Goal: Task Accomplishment & Management: Manage account settings

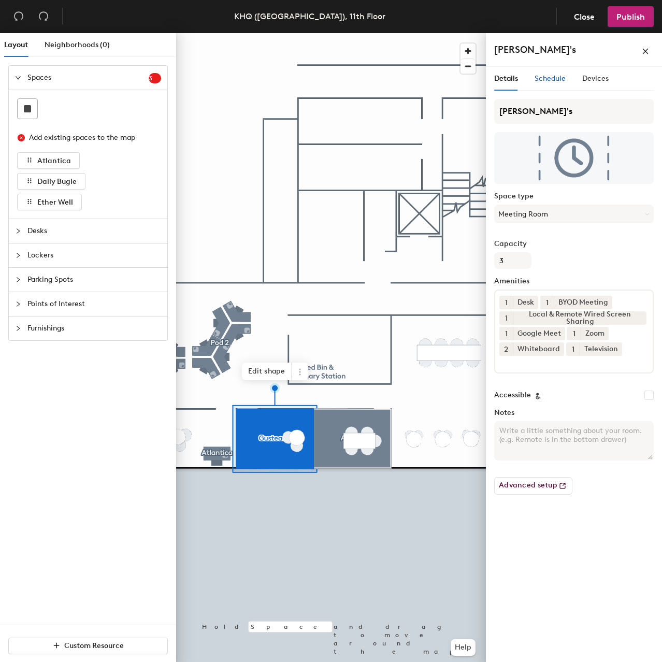
click at [550, 80] on span "Schedule" at bounding box center [550, 78] width 31 height 9
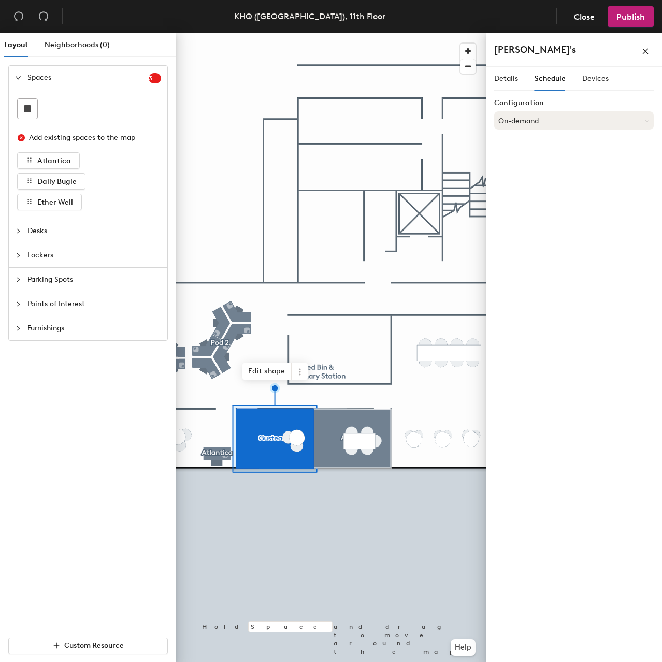
click at [593, 121] on button "On-demand" at bounding box center [574, 120] width 160 height 19
click at [563, 162] on div "Scheduled" at bounding box center [574, 162] width 159 height 16
click at [563, 149] on button "Select account" at bounding box center [574, 143] width 160 height 19
click at [558, 165] on div "Google Apps" at bounding box center [574, 170] width 159 height 16
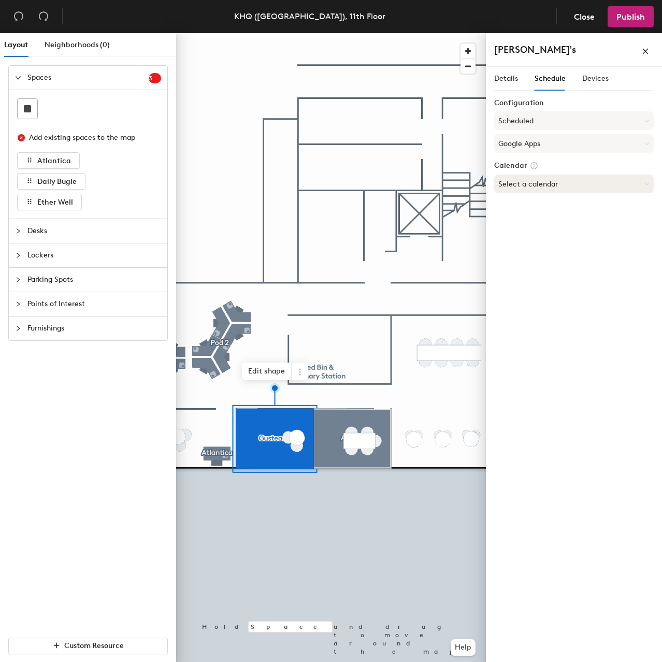
click at [560, 190] on button "Select a calendar" at bounding box center [574, 184] width 160 height 19
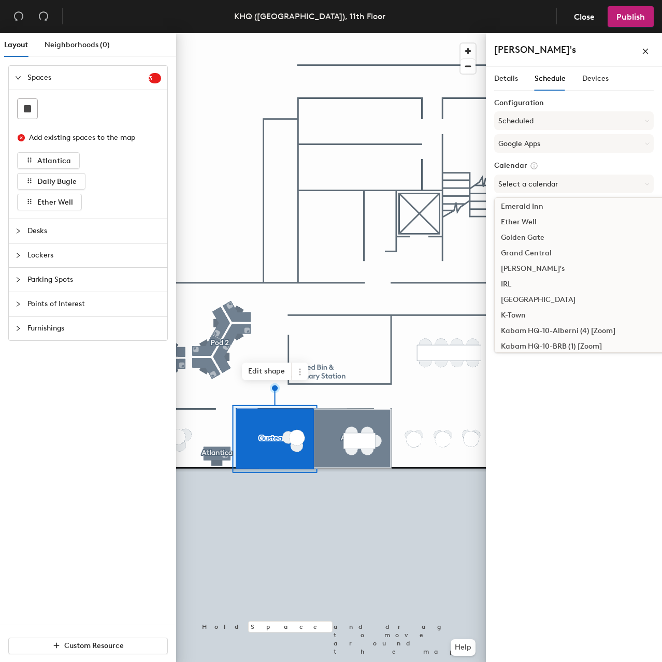
scroll to position [363, 0]
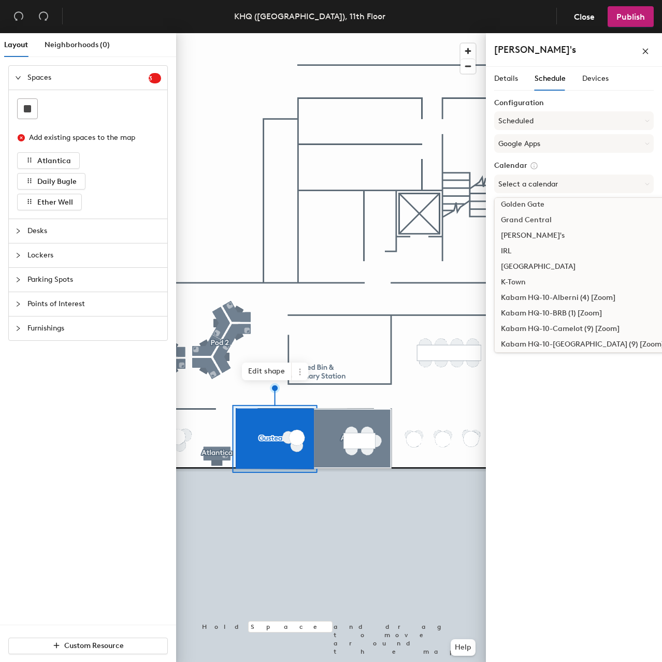
click at [547, 236] on div "[PERSON_NAME]'s" at bounding box center [611, 236] width 233 height 16
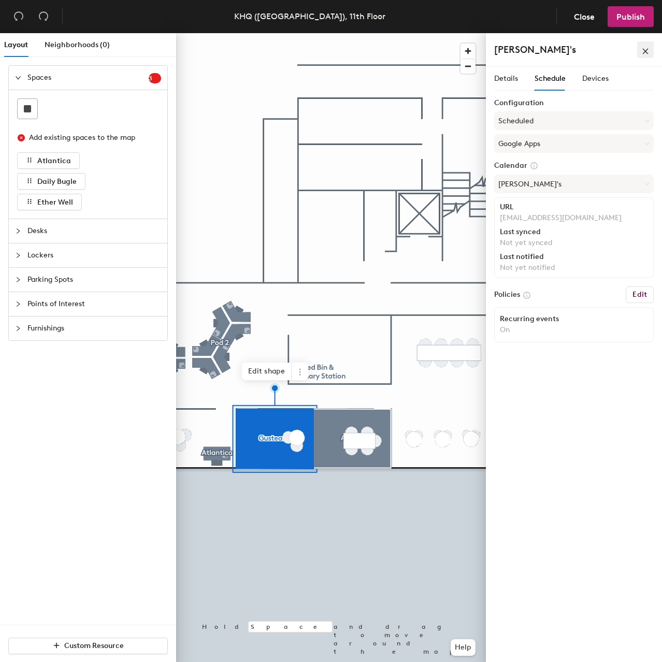
click at [646, 51] on icon "close" at bounding box center [646, 51] width 6 height 6
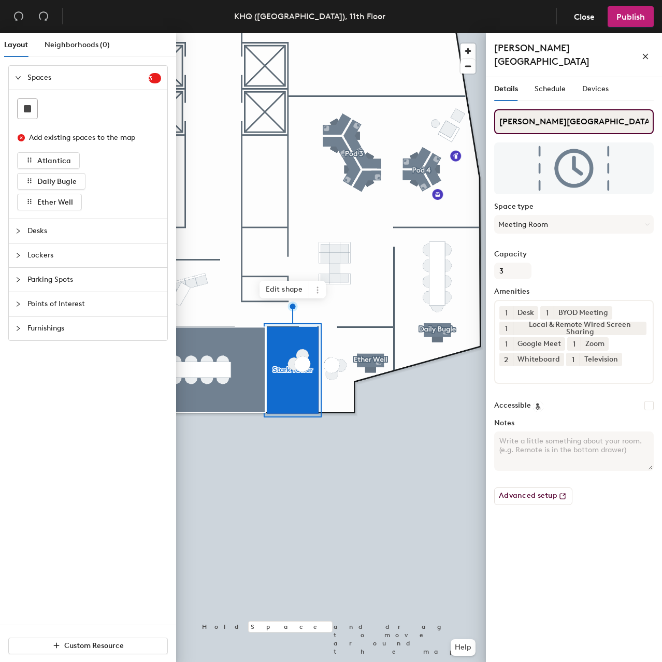
click at [563, 110] on input "[PERSON_NAME][GEOGRAPHIC_DATA]" at bounding box center [574, 121] width 160 height 25
click at [564, 215] on button "Meeting Room" at bounding box center [574, 224] width 160 height 19
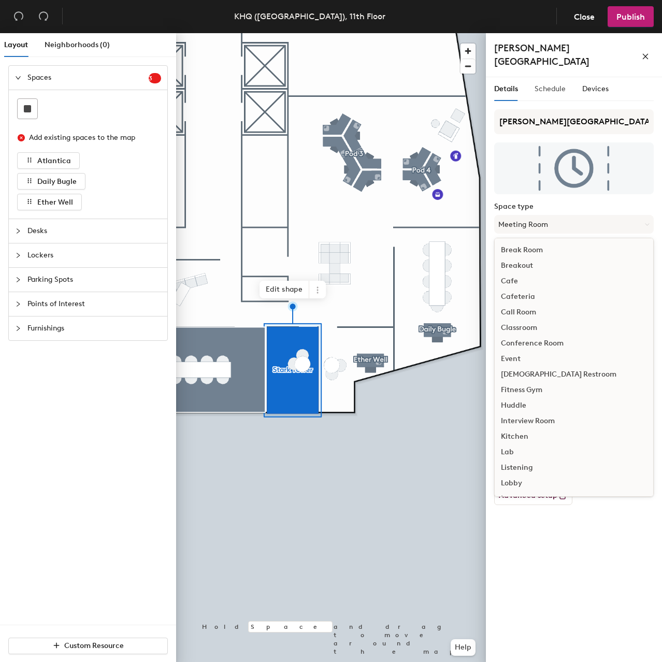
click at [543, 85] on div "Schedule" at bounding box center [550, 89] width 31 height 24
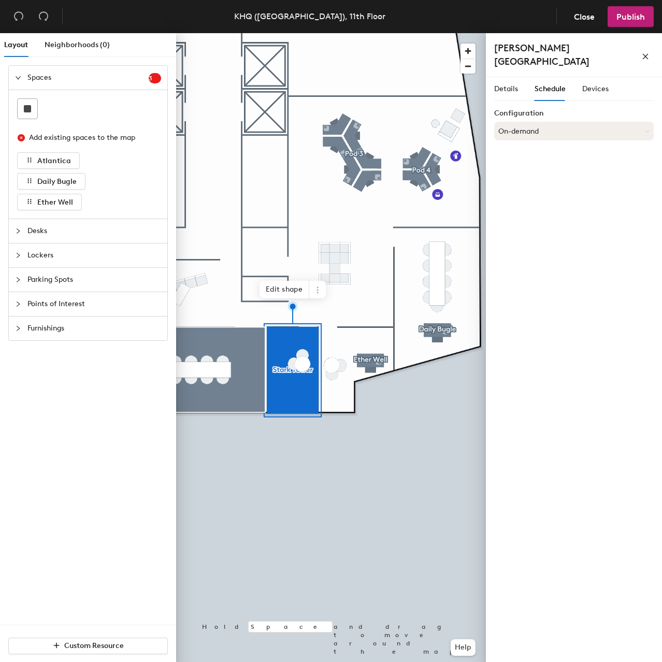
click at [558, 122] on button "On-demand" at bounding box center [574, 131] width 160 height 19
click at [549, 165] on div "Scheduled" at bounding box center [574, 173] width 159 height 16
click at [564, 145] on button "Select account" at bounding box center [574, 154] width 160 height 19
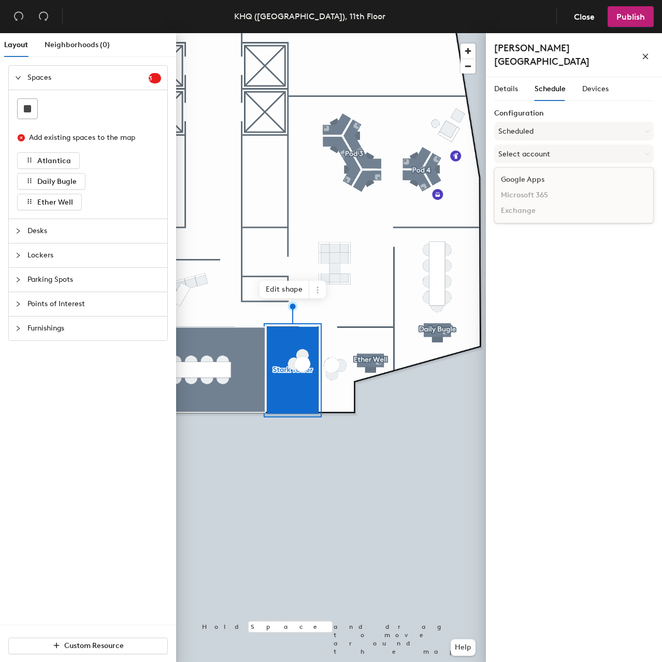
click at [556, 172] on div "Google Apps" at bounding box center [574, 180] width 159 height 16
click at [563, 185] on button "Select a calendar" at bounding box center [574, 194] width 160 height 19
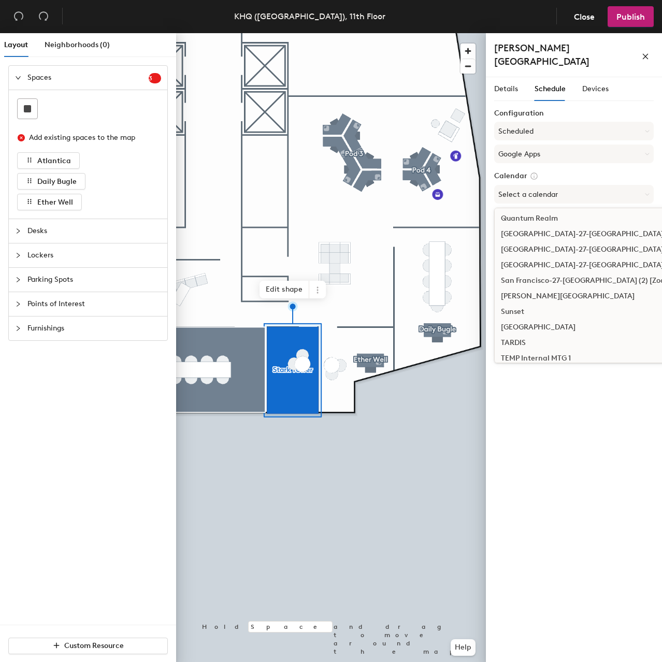
scroll to position [1295, 0]
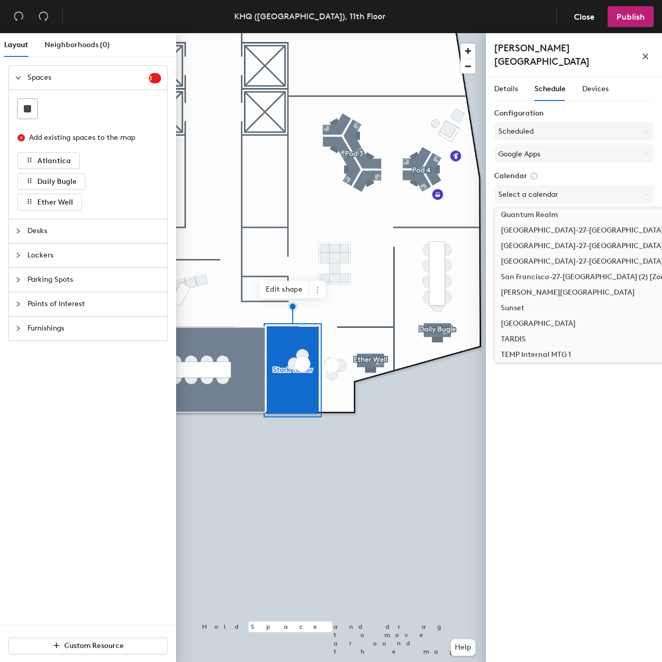
click at [545, 285] on div "[PERSON_NAME][GEOGRAPHIC_DATA]" at bounding box center [611, 293] width 233 height 16
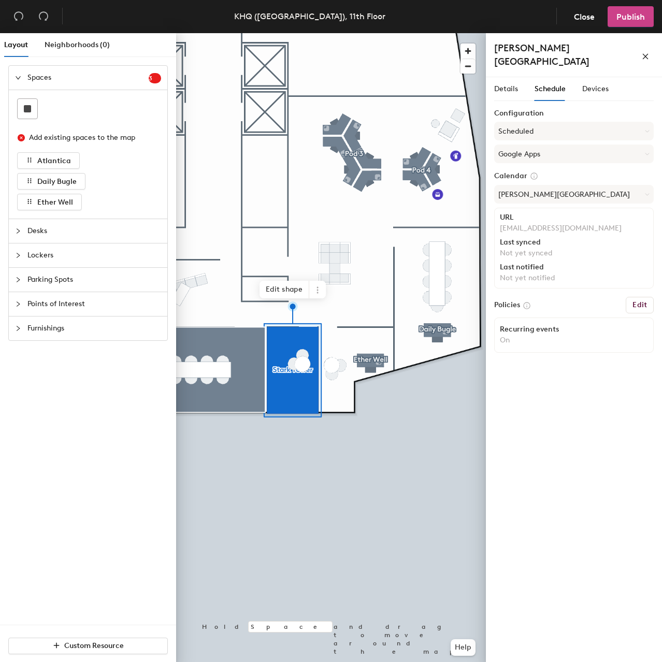
click at [630, 18] on span "Publish" at bounding box center [630, 17] width 28 height 10
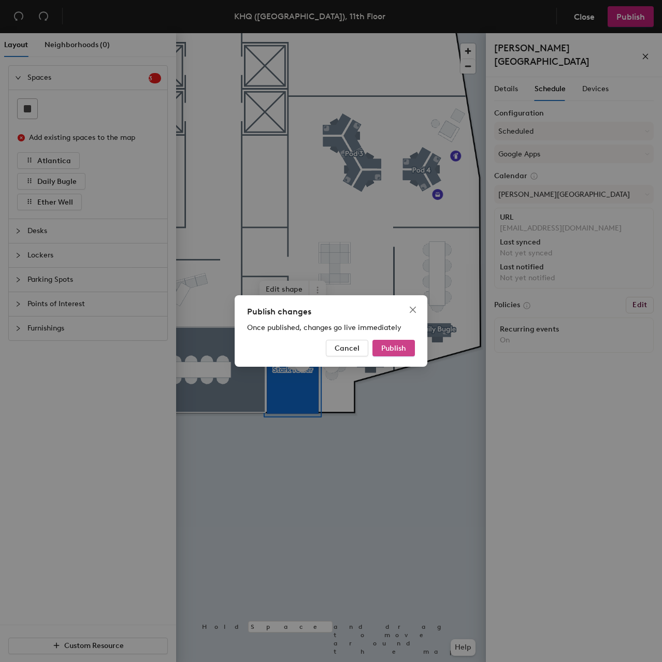
click at [402, 347] on span "Publish" at bounding box center [393, 348] width 25 height 9
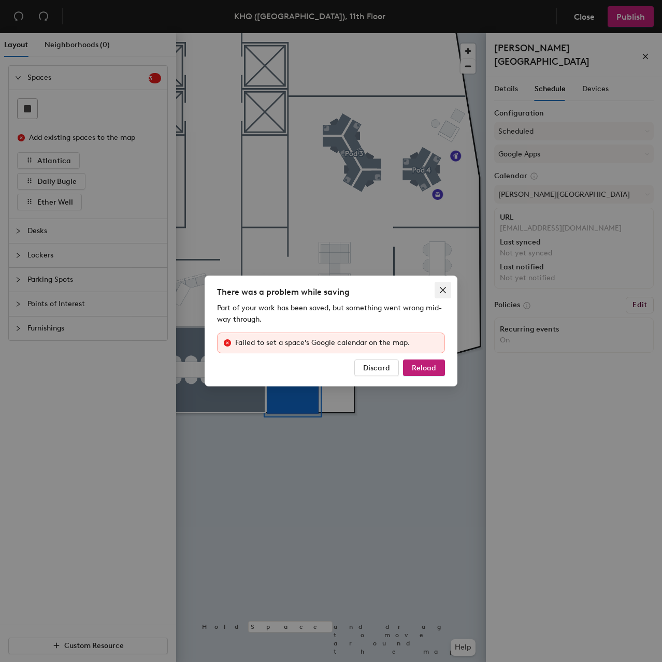
click at [440, 286] on icon "close" at bounding box center [443, 290] width 8 height 8
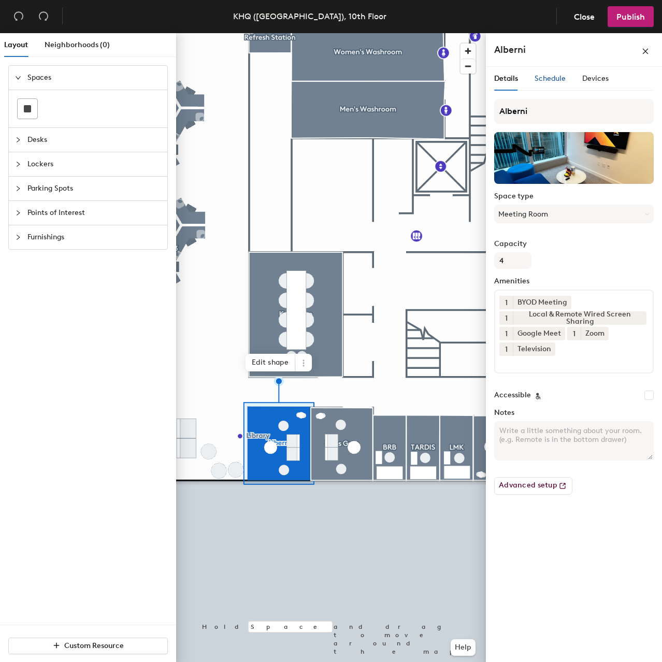
click at [543, 77] on span "Schedule" at bounding box center [550, 78] width 31 height 9
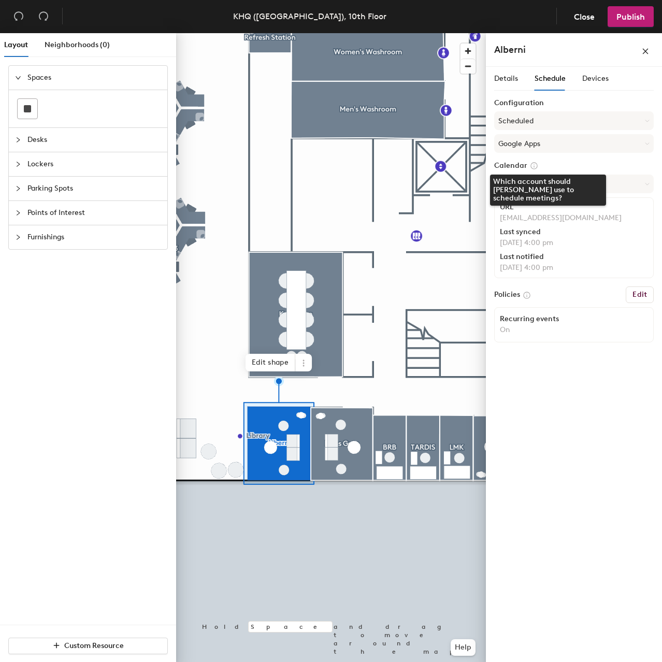
click at [532, 166] on icon at bounding box center [534, 166] width 6 height 6
click at [576, 19] on span "Close" at bounding box center [584, 17] width 21 height 10
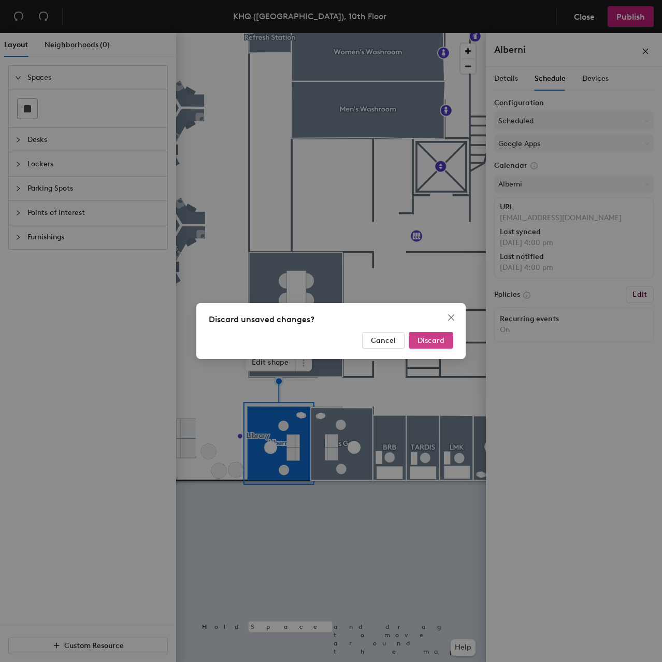
click at [428, 345] on button "Discard" at bounding box center [431, 340] width 45 height 17
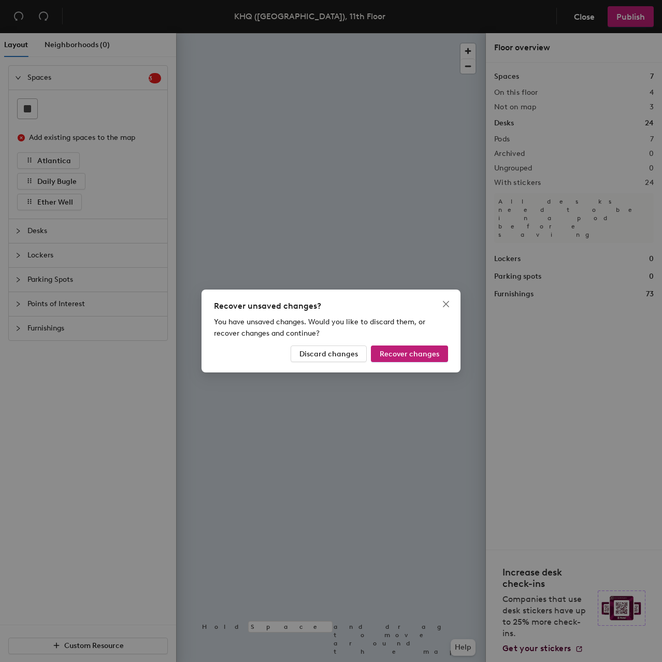
click at [296, 483] on div "Recover unsaved changes? You have unsaved changes. Would you like to discard th…" at bounding box center [331, 331] width 662 height 662
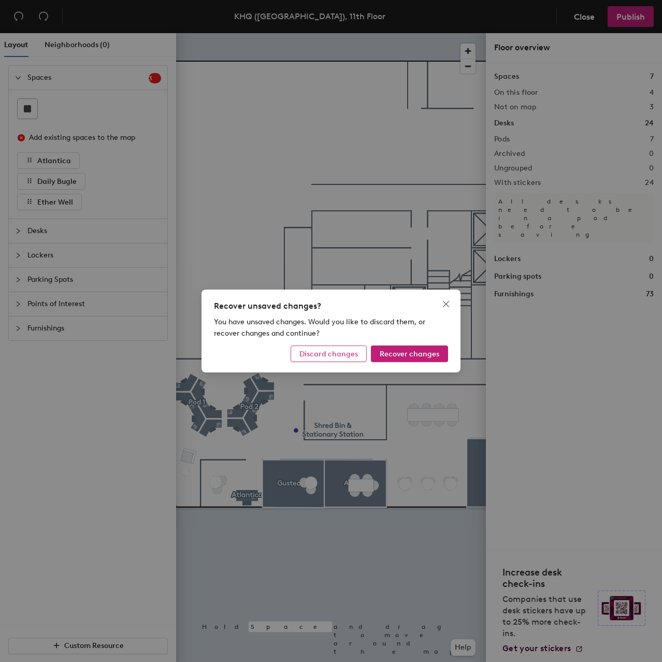
click at [322, 345] on button "Discard changes" at bounding box center [329, 353] width 76 height 17
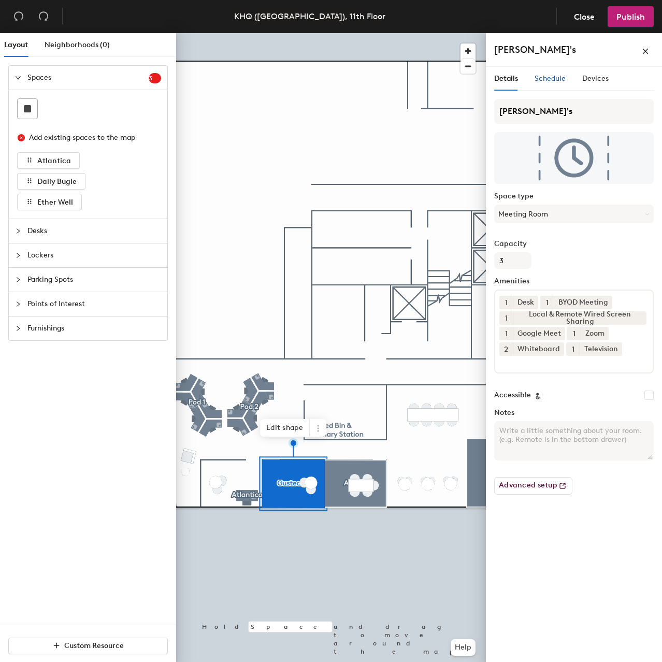
click at [559, 81] on span "Schedule" at bounding box center [550, 78] width 31 height 9
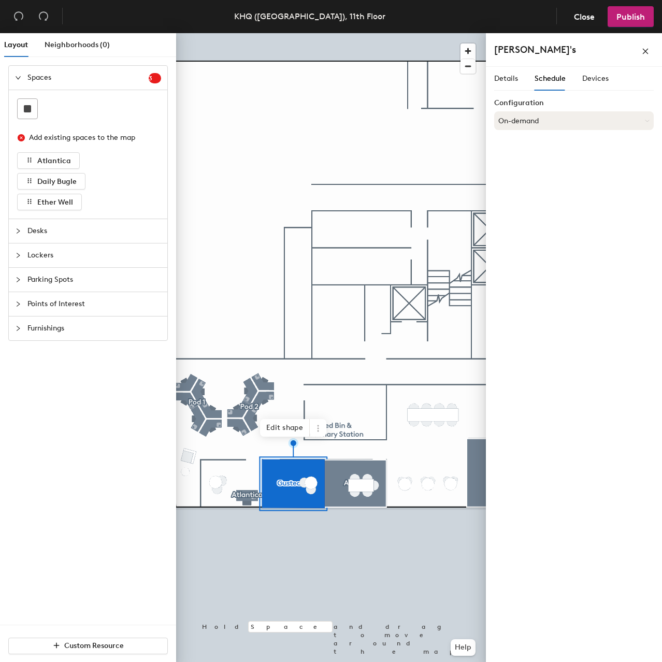
click at [572, 119] on button "On-demand" at bounding box center [574, 120] width 160 height 19
click at [555, 157] on div "Scheduled" at bounding box center [574, 162] width 159 height 16
click at [635, 18] on span "Publish" at bounding box center [630, 17] width 28 height 10
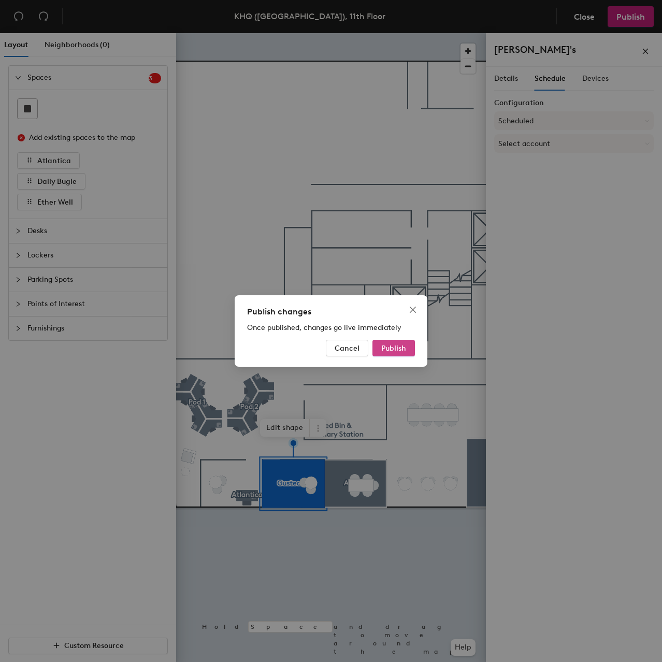
click at [383, 348] on span "Publish" at bounding box center [393, 348] width 25 height 9
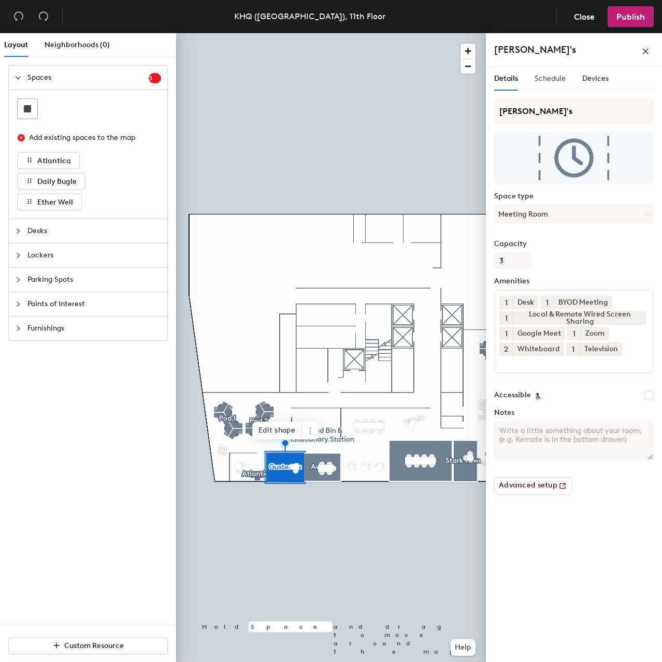
click at [555, 84] on div "Schedule" at bounding box center [550, 79] width 31 height 24
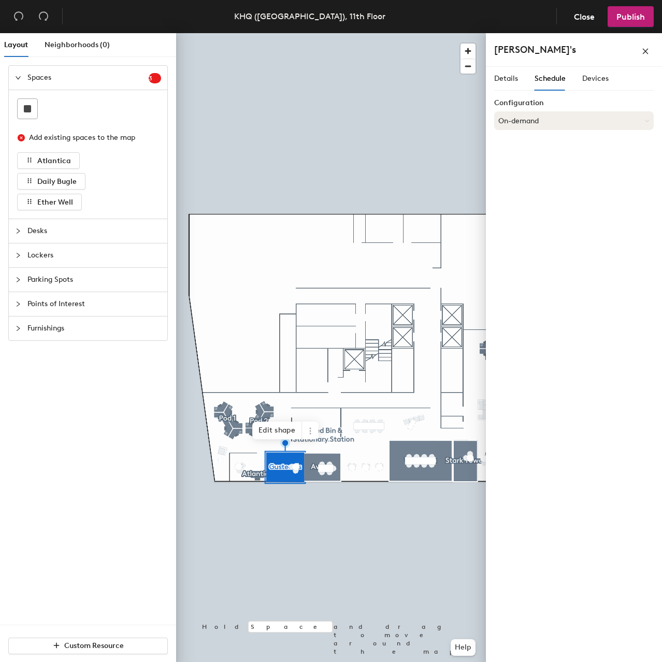
click at [577, 118] on button "On-demand" at bounding box center [574, 120] width 160 height 19
click at [563, 159] on div "Scheduled" at bounding box center [574, 162] width 159 height 16
click at [564, 140] on button "Select account" at bounding box center [574, 143] width 160 height 19
click at [552, 169] on div "Google Apps" at bounding box center [574, 170] width 159 height 16
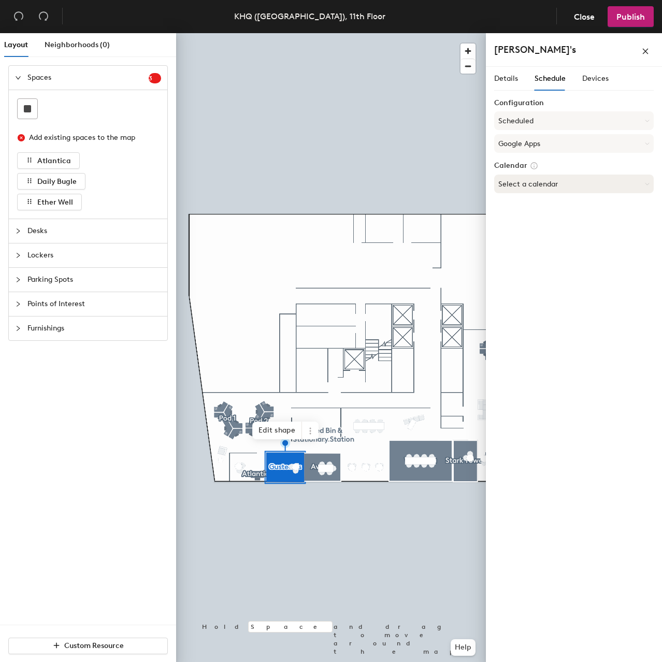
click at [561, 180] on button "Select a calendar" at bounding box center [574, 184] width 160 height 19
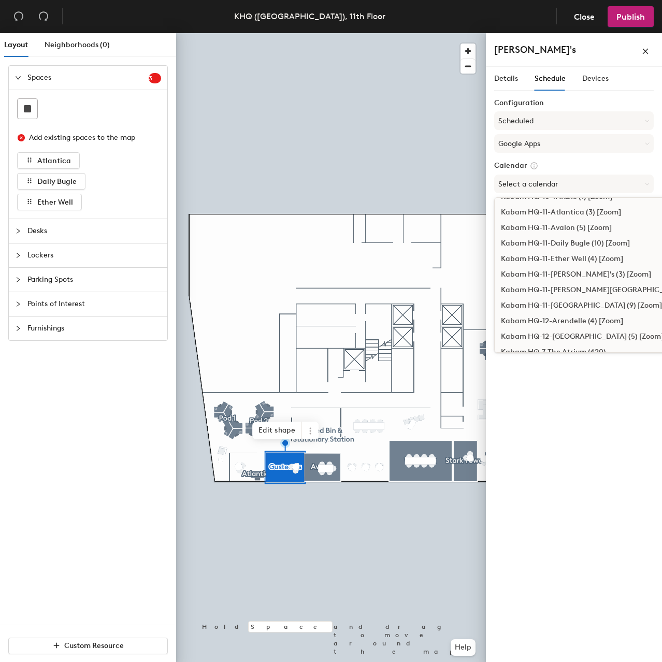
scroll to position [570, 0]
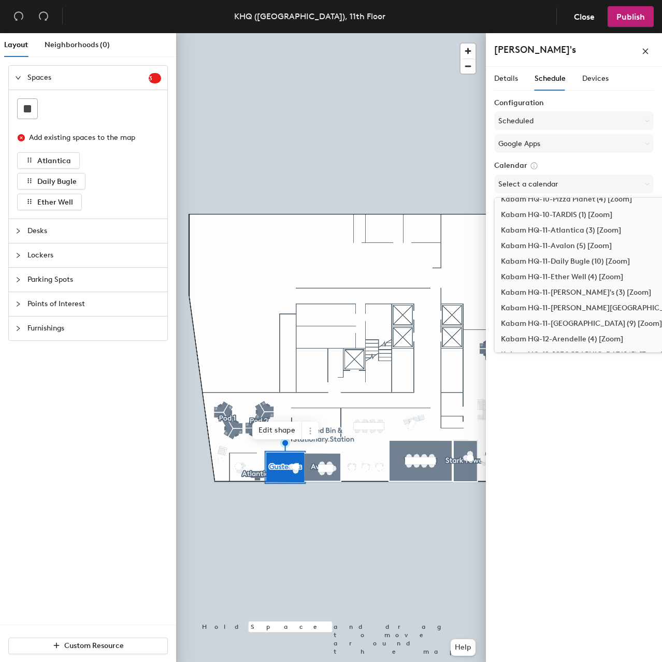
click at [564, 291] on div "Kabam HQ-11-[PERSON_NAME]'s (3) [Zoom]" at bounding box center [611, 293] width 233 height 16
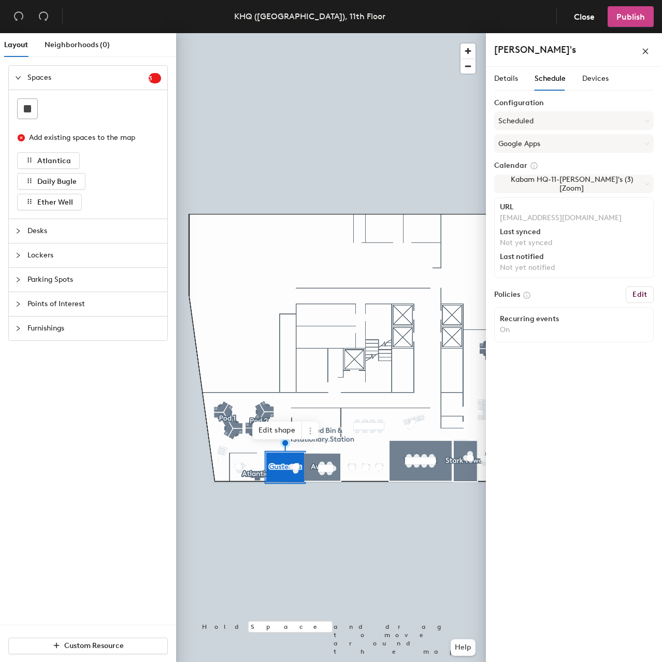
click at [634, 18] on span "Publish" at bounding box center [630, 17] width 28 height 10
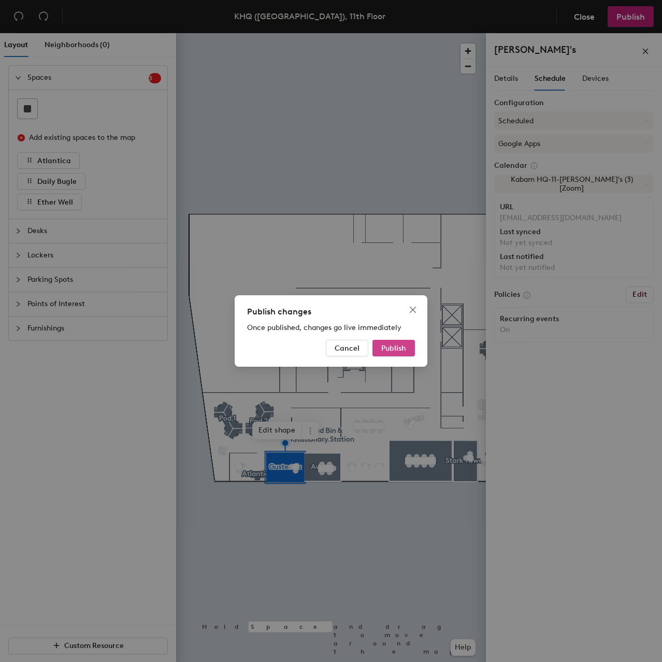
click at [404, 347] on span "Publish" at bounding box center [393, 348] width 25 height 9
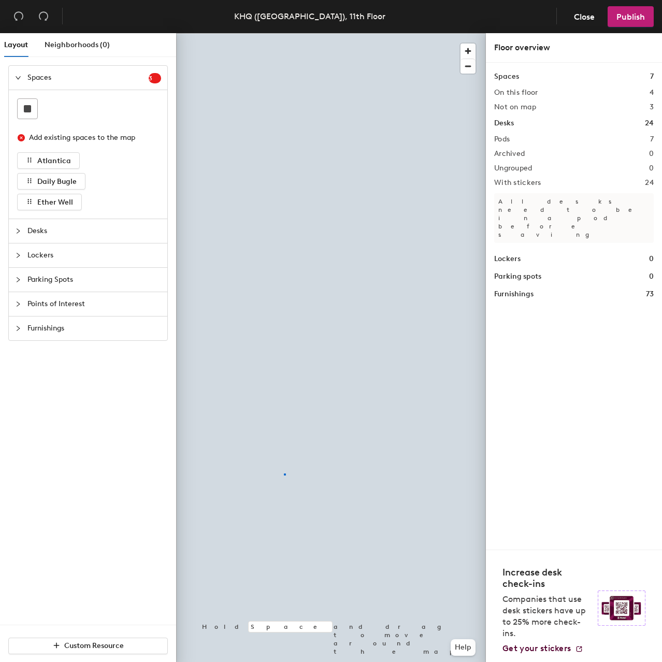
click at [284, 33] on div at bounding box center [331, 33] width 310 height 0
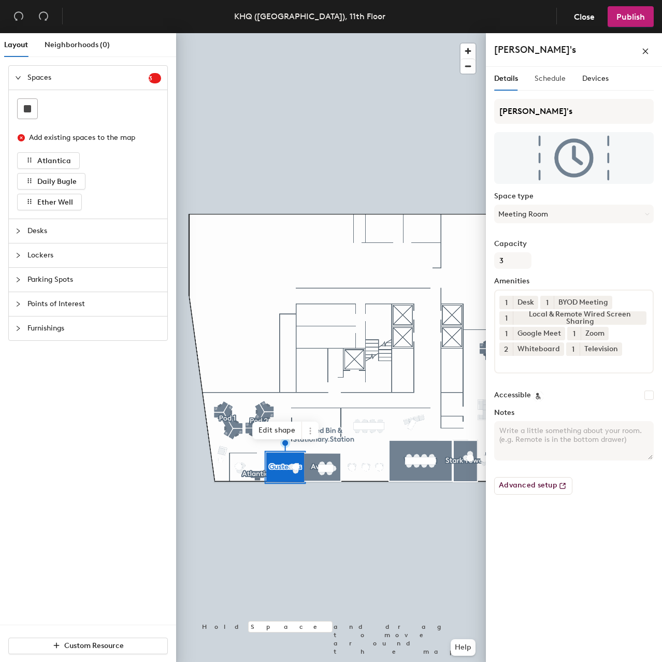
click at [553, 68] on div "Schedule" at bounding box center [550, 79] width 31 height 24
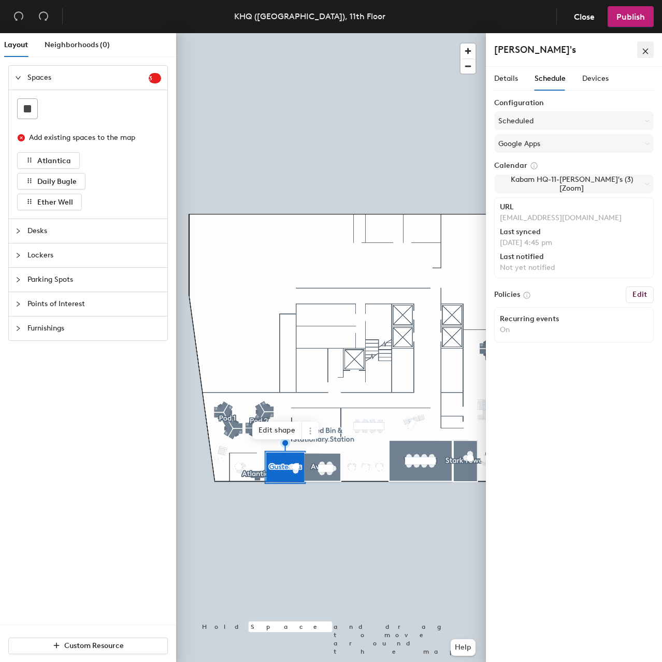
click at [643, 56] on button "button" at bounding box center [645, 49] width 17 height 17
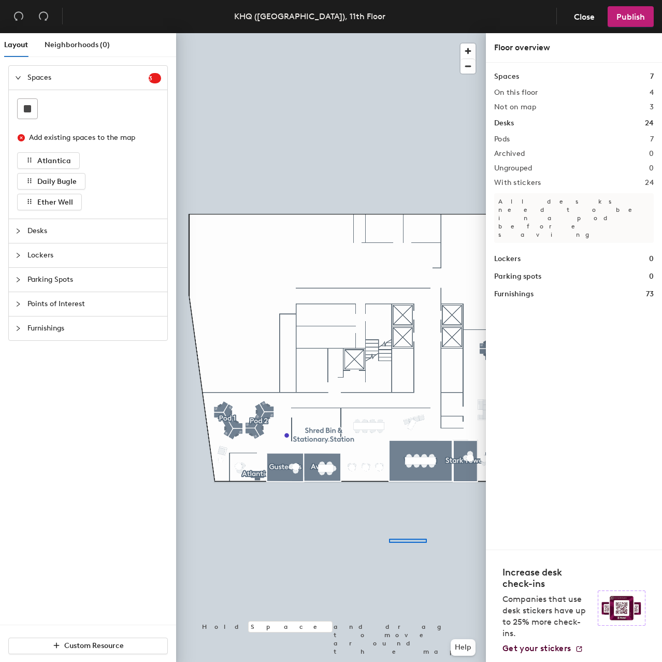
click at [378, 33] on div at bounding box center [331, 33] width 310 height 0
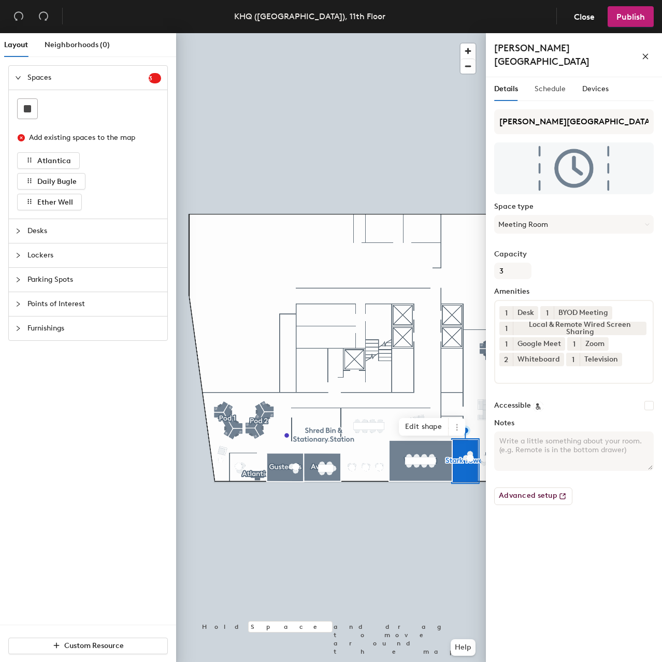
click at [547, 84] on div "Schedule" at bounding box center [550, 89] width 31 height 24
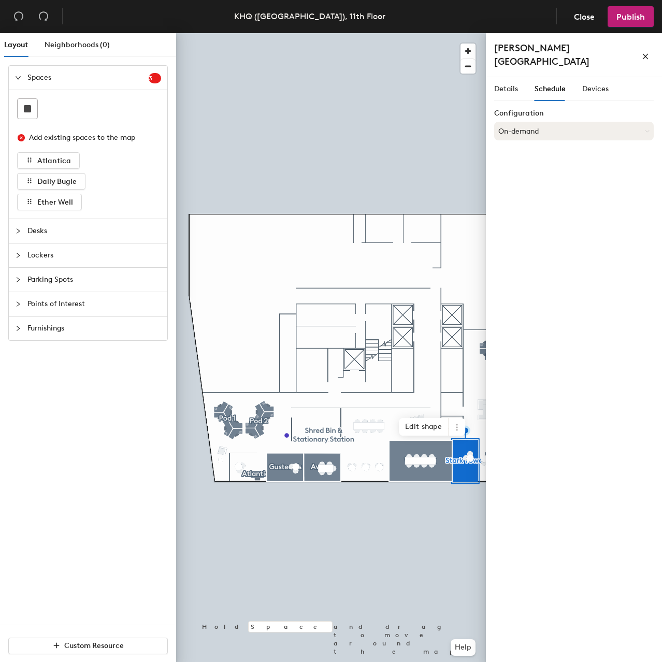
click at [556, 122] on button "On-demand" at bounding box center [574, 131] width 160 height 19
click at [561, 149] on div "On-demand" at bounding box center [574, 157] width 159 height 16
click at [573, 122] on button "On-demand" at bounding box center [574, 131] width 160 height 19
click at [557, 165] on div "Scheduled" at bounding box center [574, 173] width 159 height 16
click at [561, 145] on button "Select account" at bounding box center [574, 154] width 160 height 19
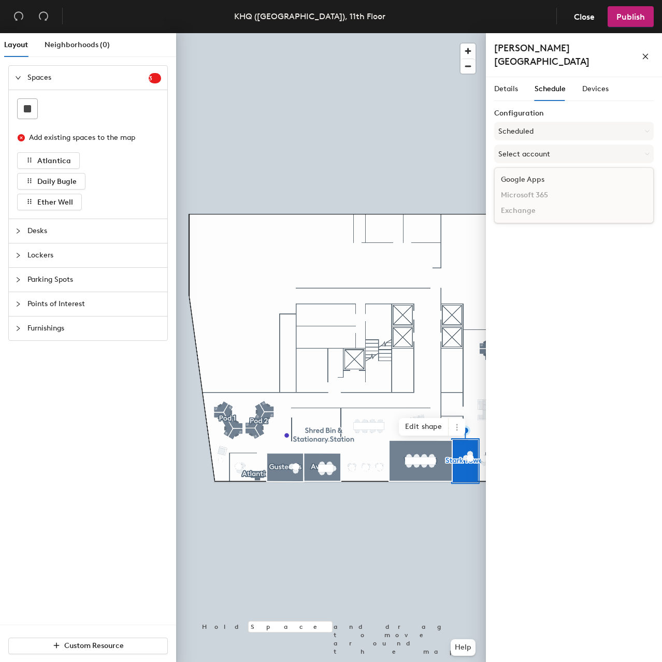
click at [555, 172] on div "Google Apps" at bounding box center [574, 180] width 159 height 16
click at [550, 185] on button "Select a calendar" at bounding box center [574, 194] width 160 height 19
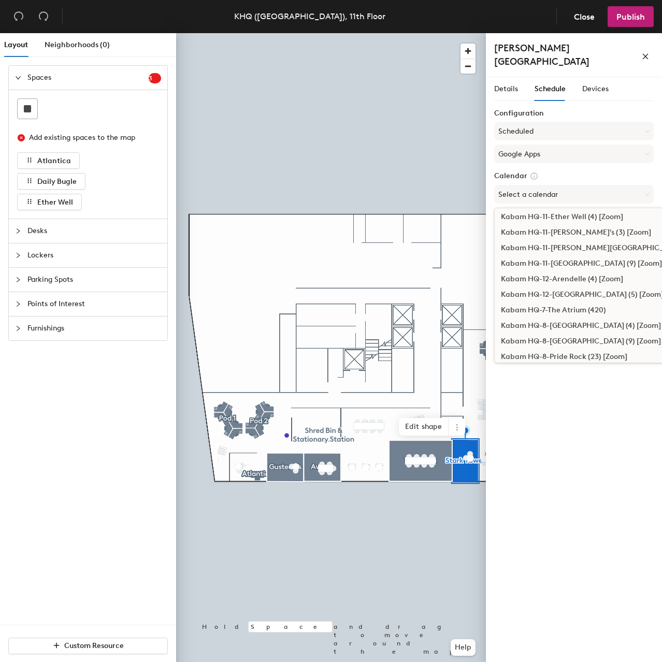
scroll to position [622, 0]
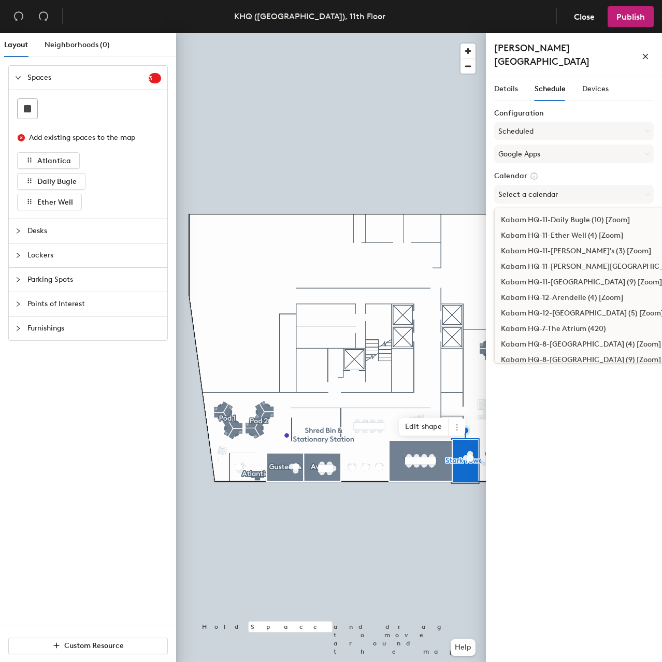
click at [568, 259] on div "Kabam HQ-11-[PERSON_NAME][GEOGRAPHIC_DATA] (3) [Zoom]" at bounding box center [611, 267] width 233 height 16
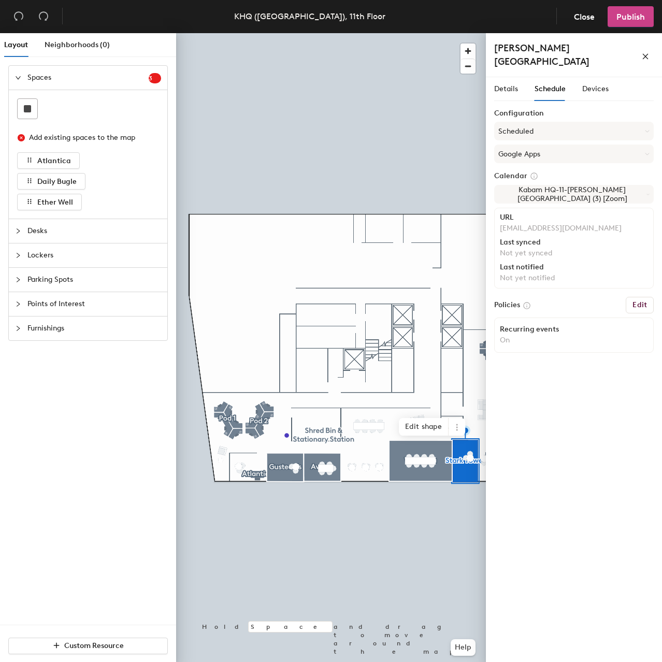
click at [642, 19] on span "Publish" at bounding box center [630, 17] width 28 height 10
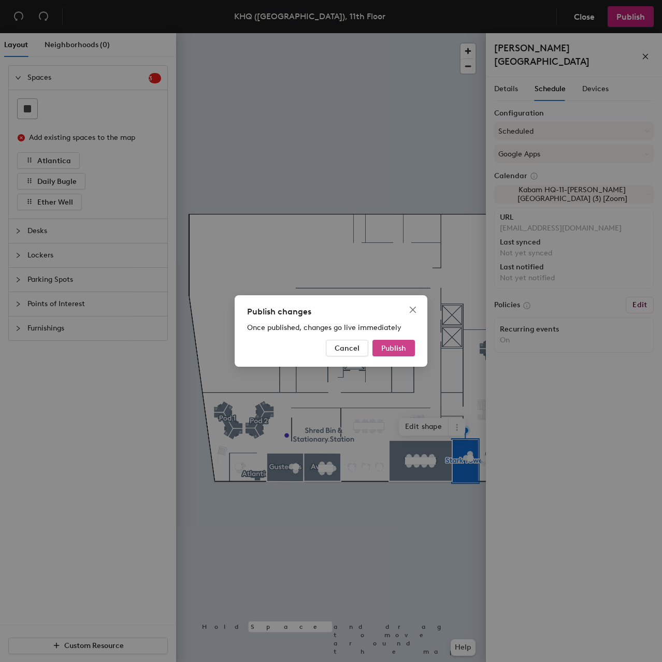
click at [407, 344] on button "Publish" at bounding box center [393, 348] width 42 height 17
